Goal: Task Accomplishment & Management: Complete application form

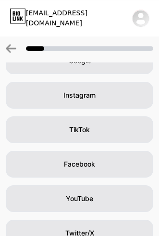
scroll to position [55, 0]
click at [31, 128] on div "TikTok" at bounding box center [79, 129] width 147 height 27
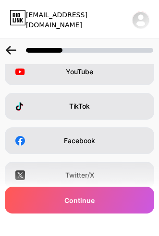
scroll to position [75, 0]
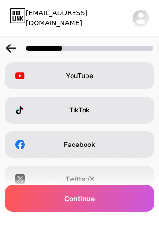
click at [23, 110] on icon at bounding box center [20, 110] width 10 height 10
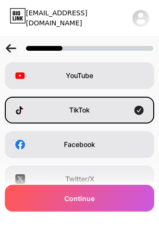
click at [108, 194] on div "Continue" at bounding box center [79, 198] width 149 height 27
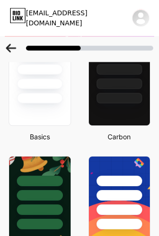
scroll to position [60, 0]
click at [131, 105] on div at bounding box center [119, 78] width 62 height 96
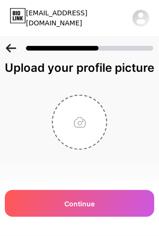
scroll to position [0, 0]
click at [114, 205] on div "Continue" at bounding box center [79, 203] width 149 height 27
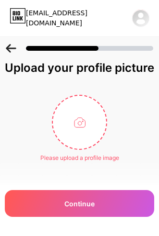
click at [53, 197] on div "Continue" at bounding box center [79, 203] width 149 height 27
click at [75, 125] on input "file" at bounding box center [79, 122] width 53 height 53
click at [83, 117] on input "file" at bounding box center [79, 122] width 53 height 53
type input "C:\fakepath\81BBE960-F616-47D7-B802-EE2AC4460AC0.jpeg"
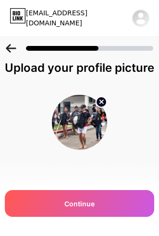
click at [83, 195] on div "Continue" at bounding box center [79, 203] width 149 height 27
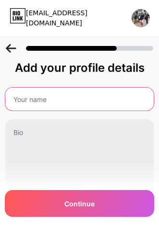
click at [38, 100] on input "text" at bounding box center [79, 99] width 148 height 23
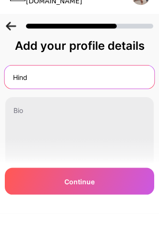
type input "Hind"
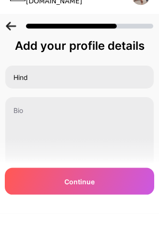
scroll to position [22, 0]
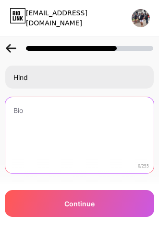
click at [13, 132] on textarea at bounding box center [79, 135] width 148 height 77
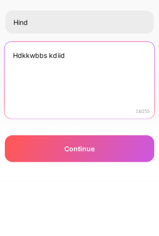
type textarea "Hdkkwbbs kdiid"
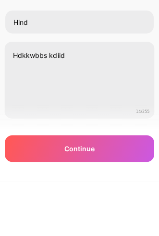
click at [25, 190] on div "Continue" at bounding box center [79, 203] width 149 height 27
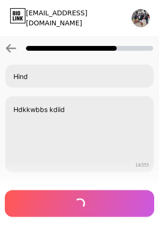
scroll to position [0, 0]
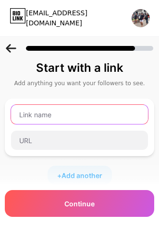
click at [28, 119] on input "text" at bounding box center [79, 114] width 137 height 19
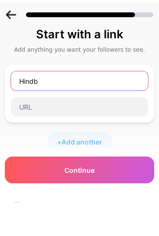
type input "Hindb"
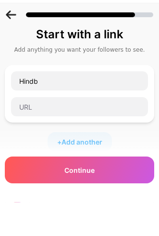
scroll to position [34, 0]
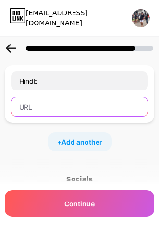
click at [27, 110] on input "text" at bounding box center [79, 106] width 137 height 19
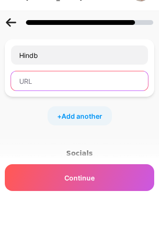
scroll to position [33, 0]
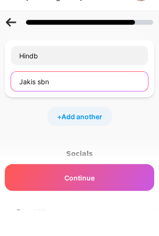
type input "Jakis sbn"
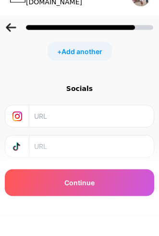
scroll to position [124, 0]
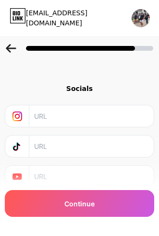
click at [15, 144] on icon at bounding box center [17, 147] width 10 height 10
click at [98, 199] on div "Continue" at bounding box center [79, 203] width 149 height 27
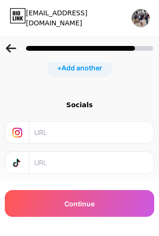
click at [102, 210] on div "Continue" at bounding box center [79, 203] width 149 height 27
click at [107, 204] on div "Continue" at bounding box center [79, 203] width 149 height 27
click at [112, 199] on div "Continue" at bounding box center [79, 203] width 149 height 27
